Goal: Check status: Check status

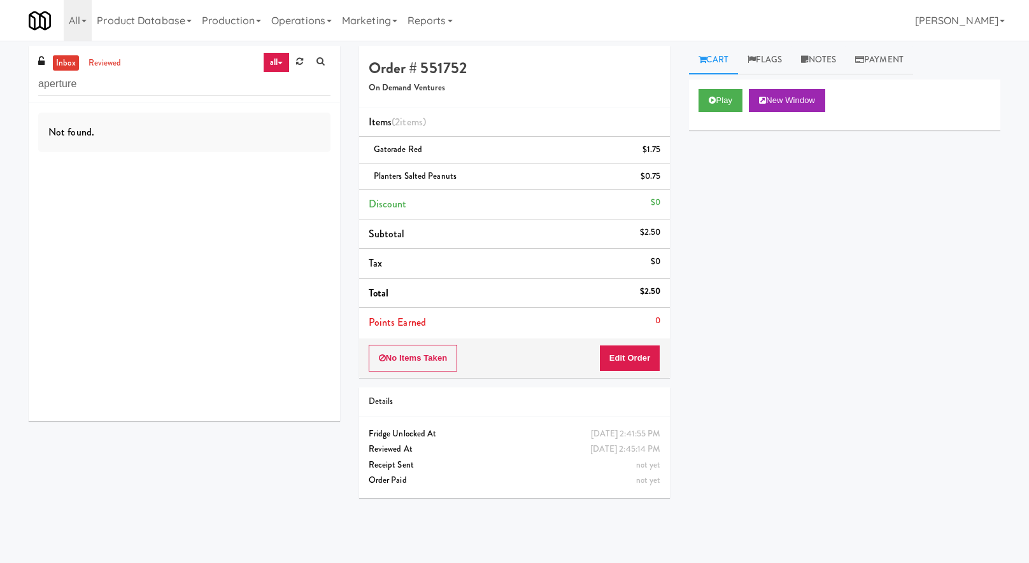
click at [55, 92] on input "aperture" at bounding box center [184, 85] width 292 height 24
click at [98, 73] on input "[PERSON_NAME]" at bounding box center [184, 85] width 292 height 24
type input "[PERSON_NAME]"
click at [99, 63] on link "reviewed" at bounding box center [104, 63] width 39 height 16
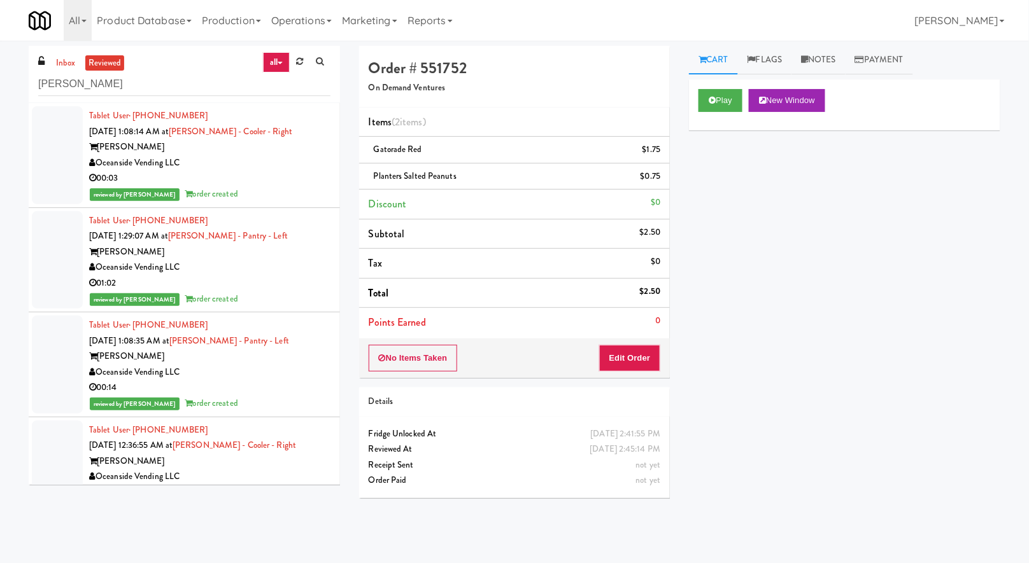
click at [215, 162] on div "Oceanside Vending LLC" at bounding box center [209, 163] width 241 height 16
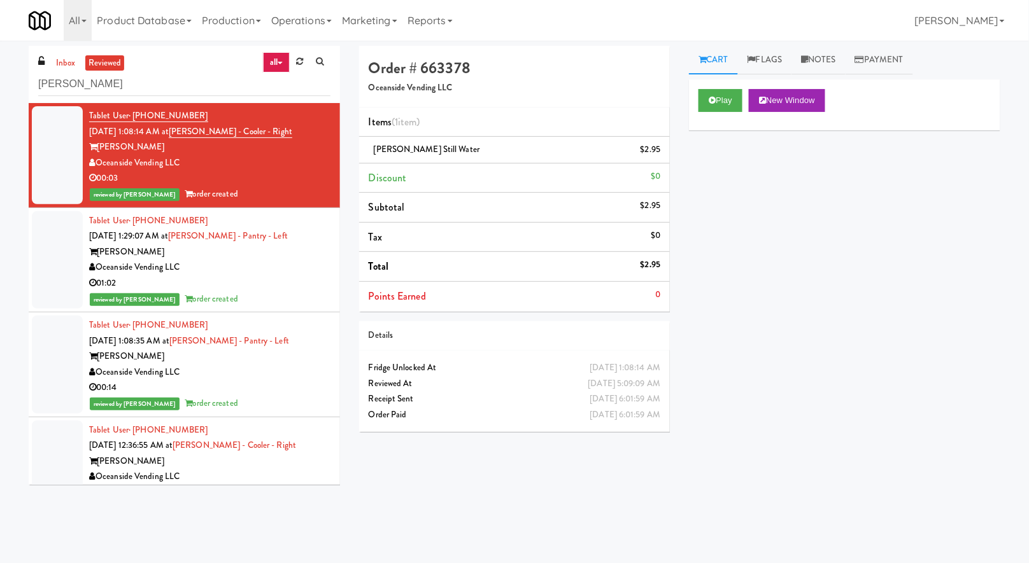
click at [257, 272] on div "Oceanside Vending LLC" at bounding box center [209, 268] width 241 height 16
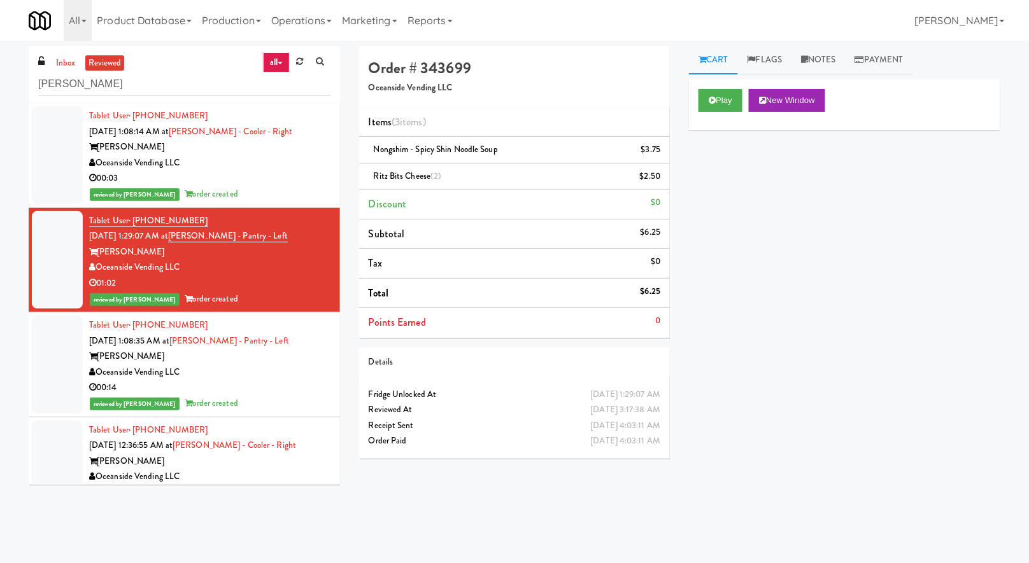
click at [259, 188] on div "reviewed by Jenet R order created" at bounding box center [209, 195] width 241 height 16
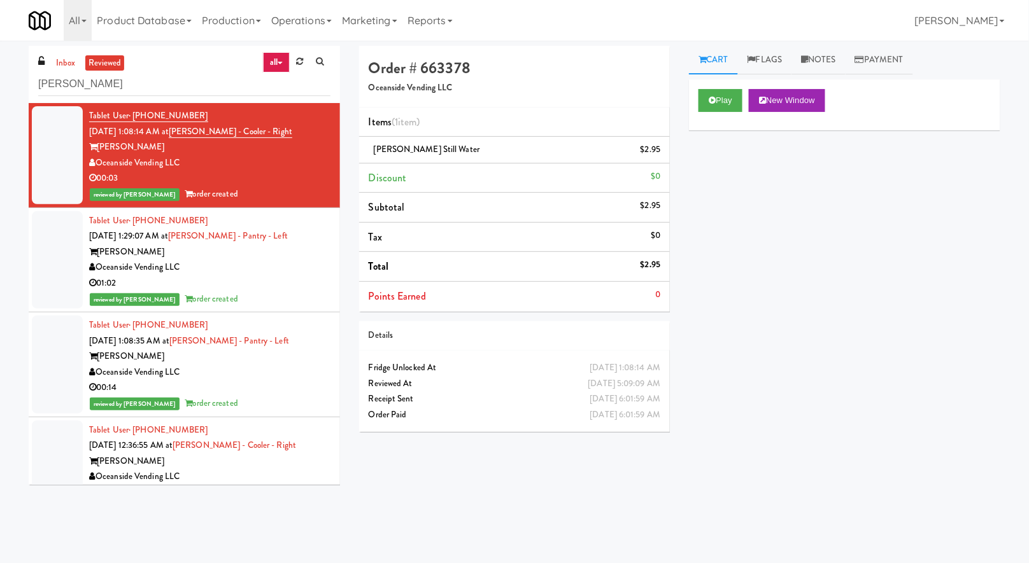
drag, startPoint x: 250, startPoint y: 364, endPoint x: 260, endPoint y: 360, distance: 11.1
click at [250, 365] on div "Oceanside Vending LLC" at bounding box center [209, 373] width 241 height 16
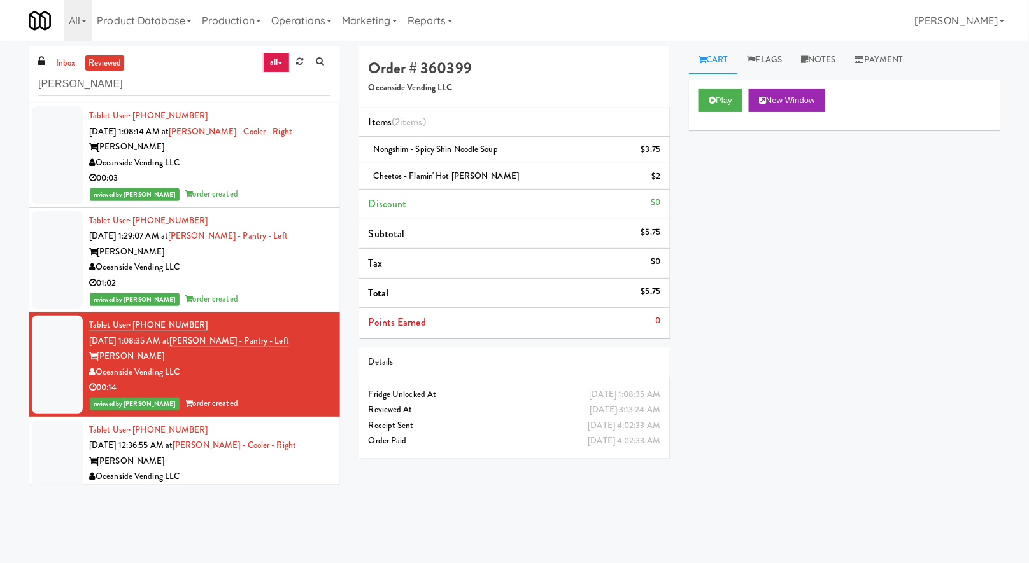
click at [288, 464] on div "[PERSON_NAME]" at bounding box center [209, 462] width 241 height 16
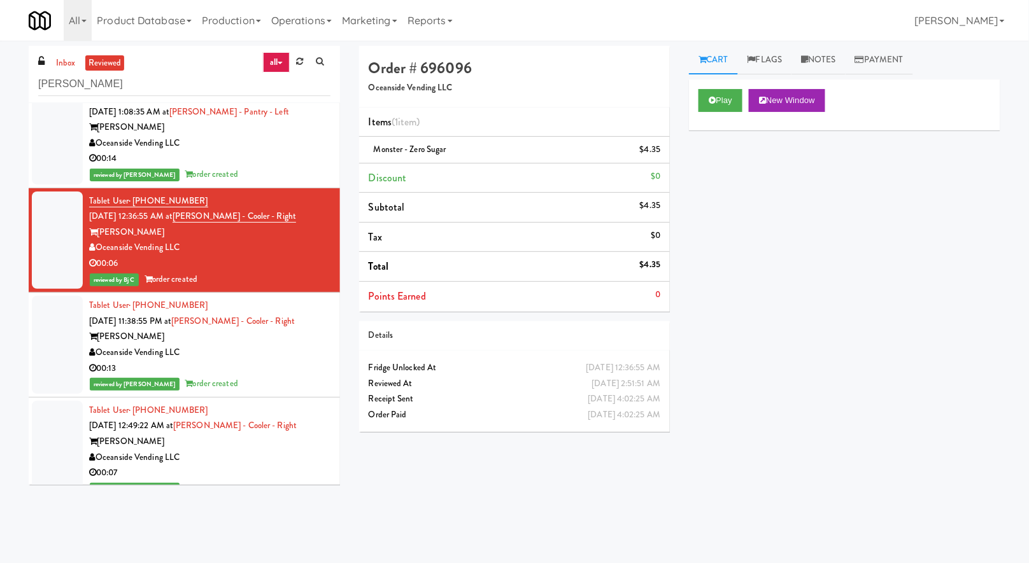
scroll to position [288, 0]
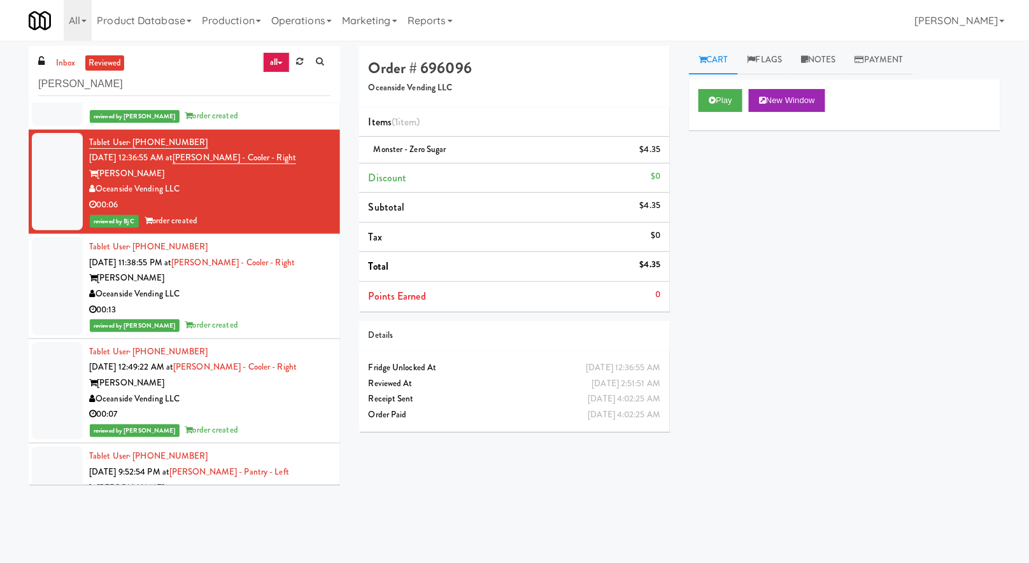
click at [262, 298] on div "Oceanside Vending LLC" at bounding box center [209, 295] width 241 height 16
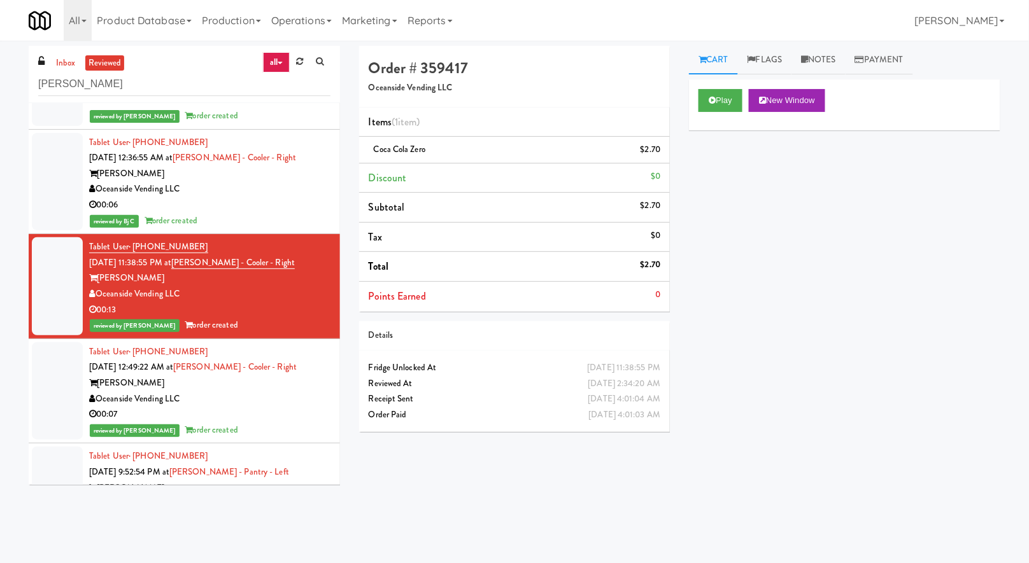
click at [226, 414] on div "00:07" at bounding box center [209, 415] width 241 height 16
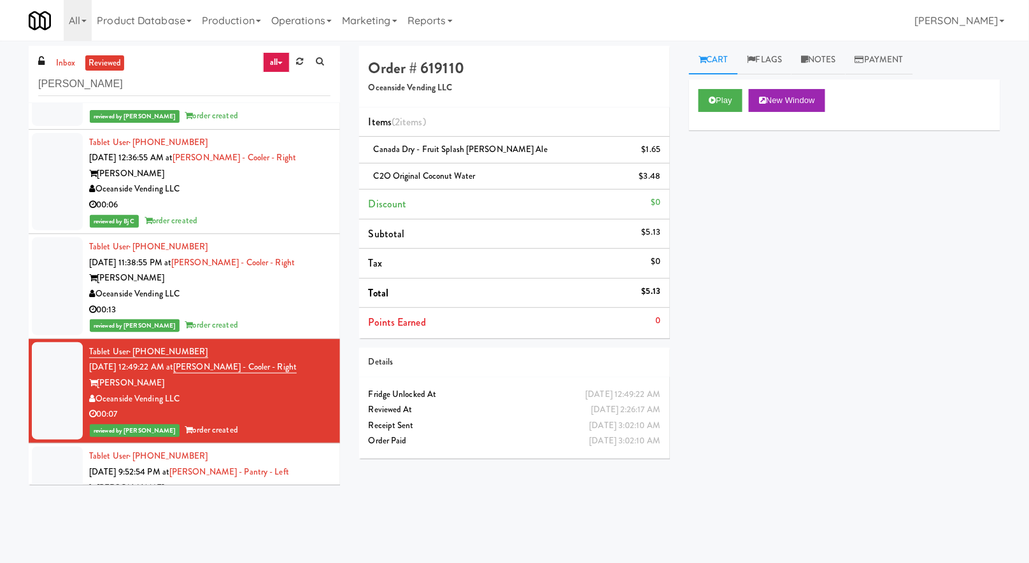
click at [302, 471] on div "Tablet User · (818) 280-7447 [DATE] 9:52:54 PM at [PERSON_NAME] - Pantry - Left…" at bounding box center [209, 496] width 241 height 94
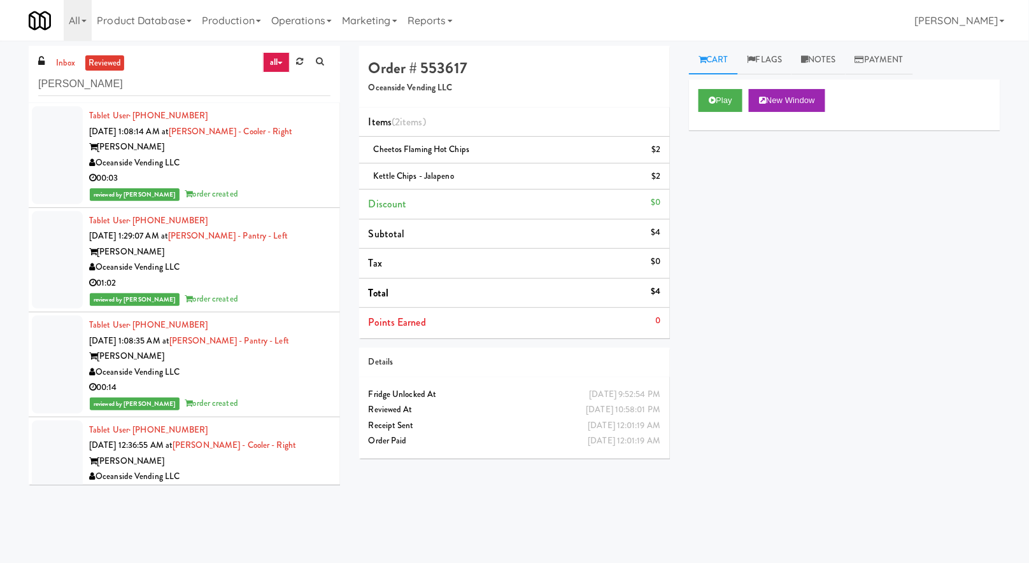
click at [312, 183] on div "00:03" at bounding box center [209, 179] width 241 height 16
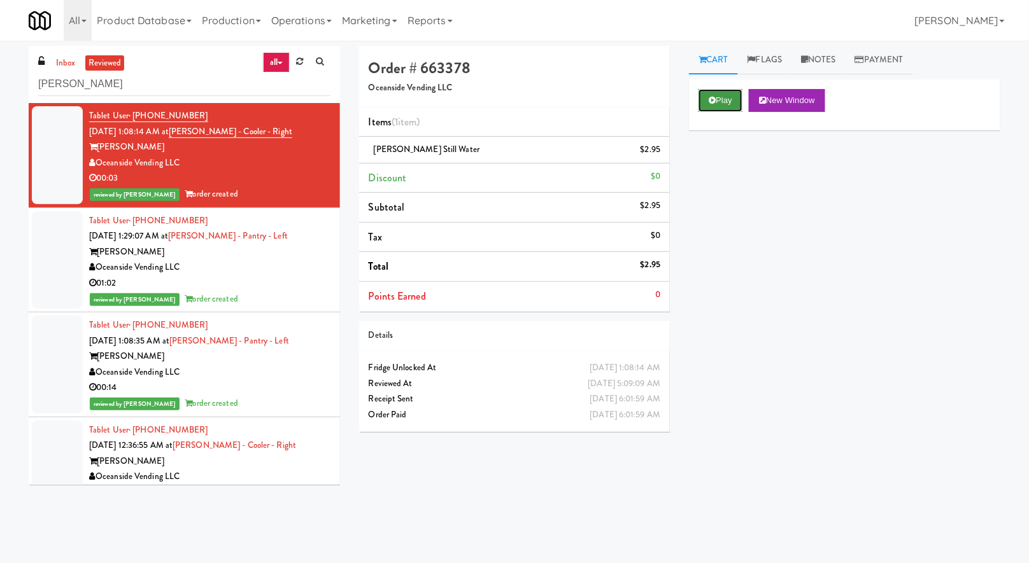
click at [728, 98] on button "Play" at bounding box center [720, 100] width 44 height 23
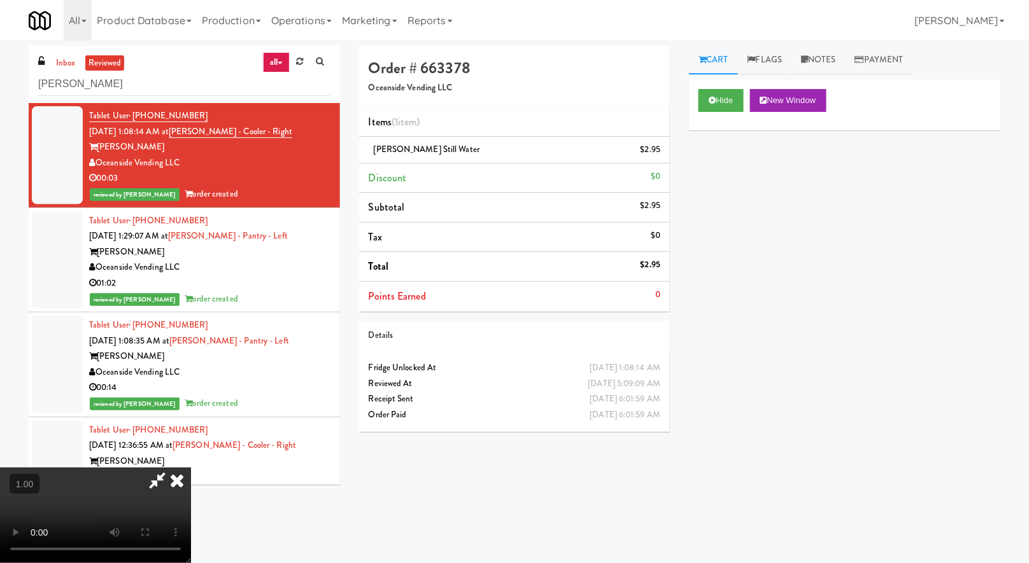
click at [191, 468] on video at bounding box center [95, 516] width 191 height 96
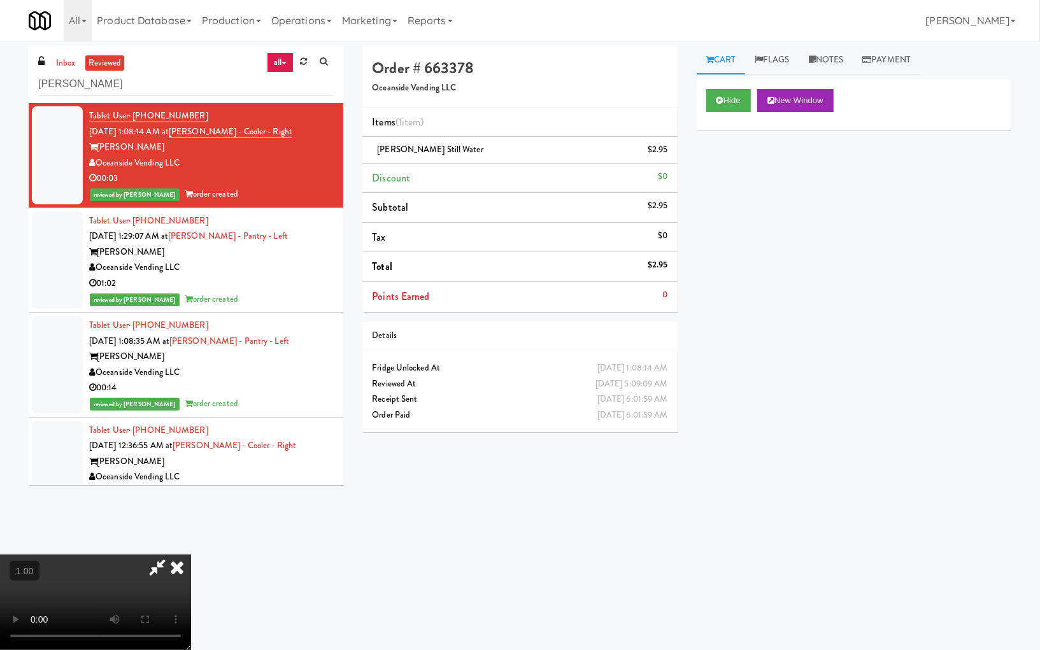
click at [191, 555] on video at bounding box center [95, 603] width 191 height 96
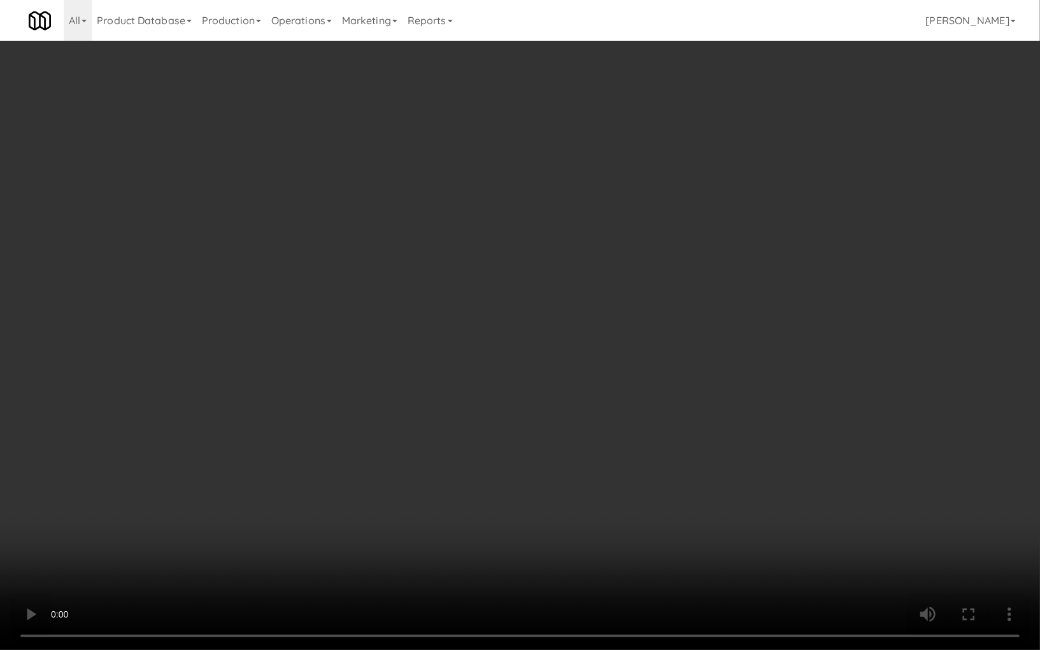
click at [390, 459] on video at bounding box center [520, 325] width 1040 height 650
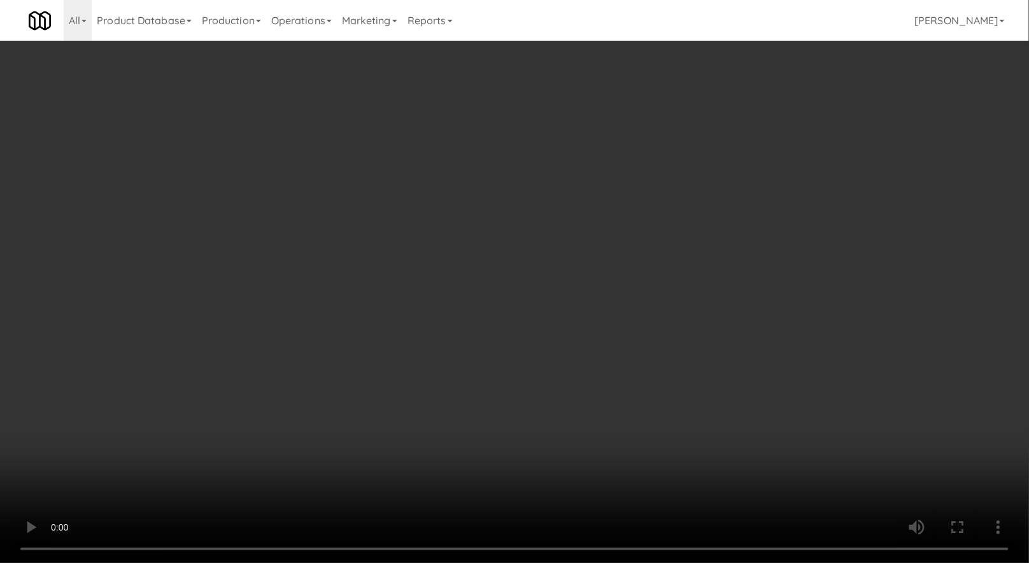
click at [439, 69] on h4 "Order # 663378" at bounding box center [515, 68] width 292 height 17
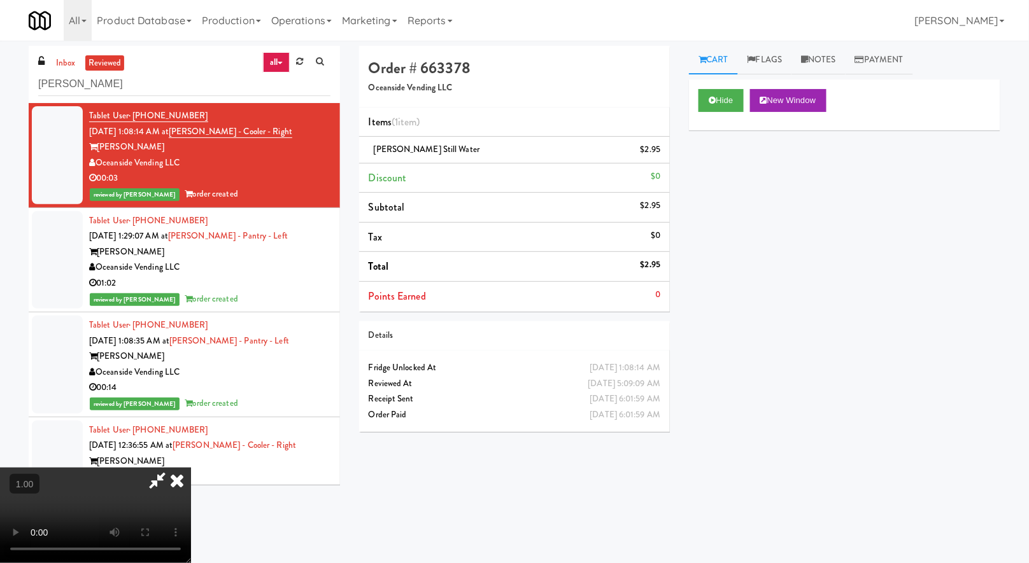
click at [439, 69] on h4 "Order # 663378" at bounding box center [515, 68] width 292 height 17
copy h4 "Order # 663378"
click at [450, 65] on h4 "Order # 663378" at bounding box center [515, 68] width 292 height 17
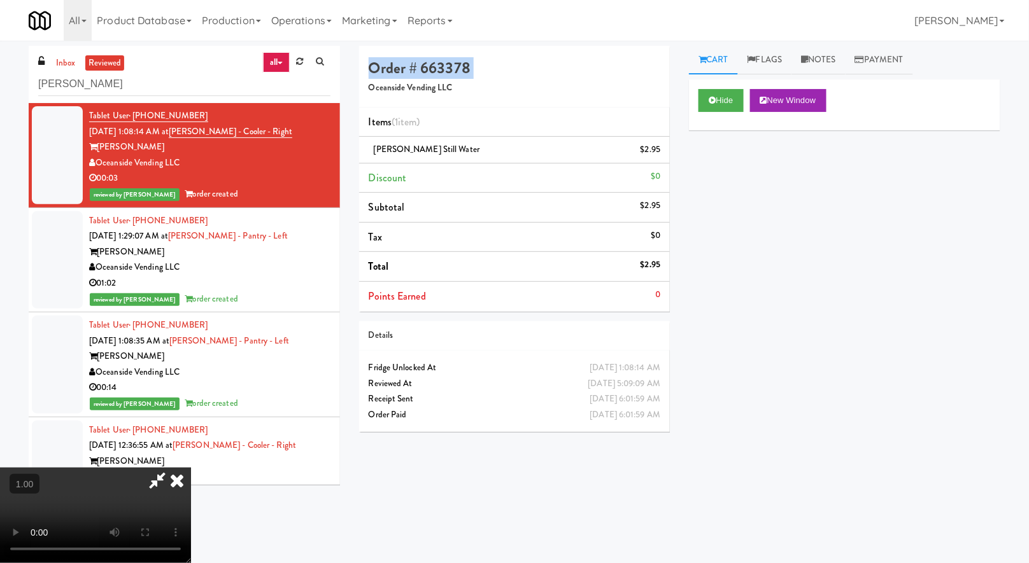
click at [450, 65] on h4 "Order # 663378" at bounding box center [515, 68] width 292 height 17
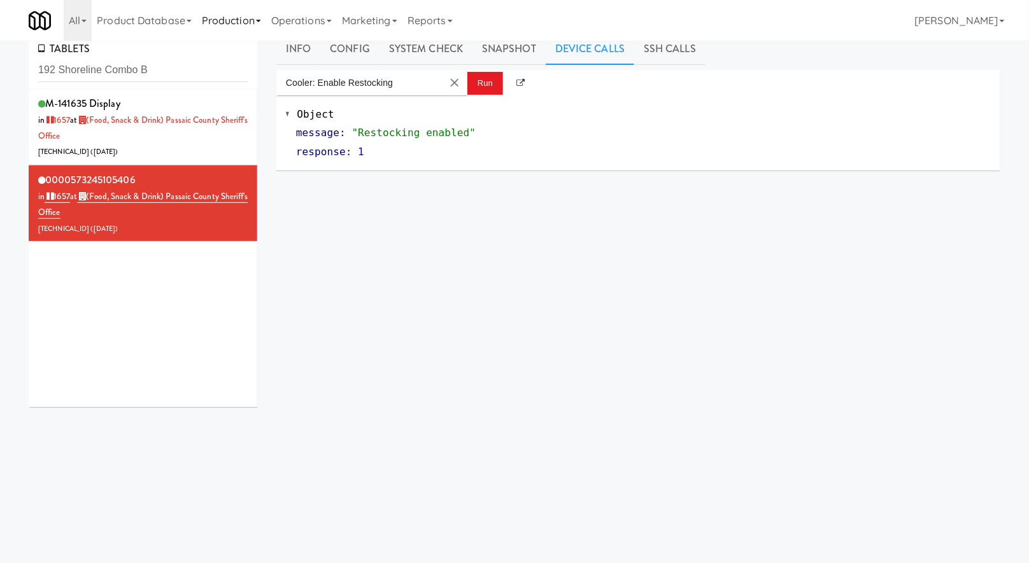
scroll to position [13, 0]
